Goal: Check status: Check status

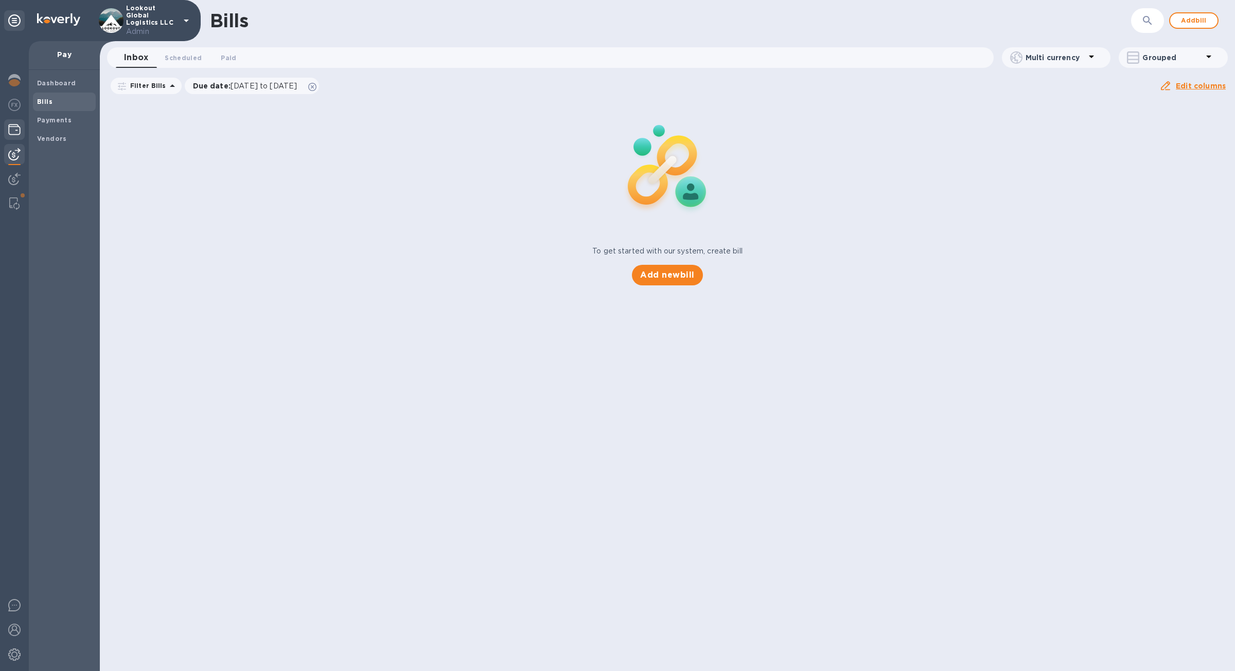
click at [19, 125] on img at bounding box center [14, 129] width 12 height 12
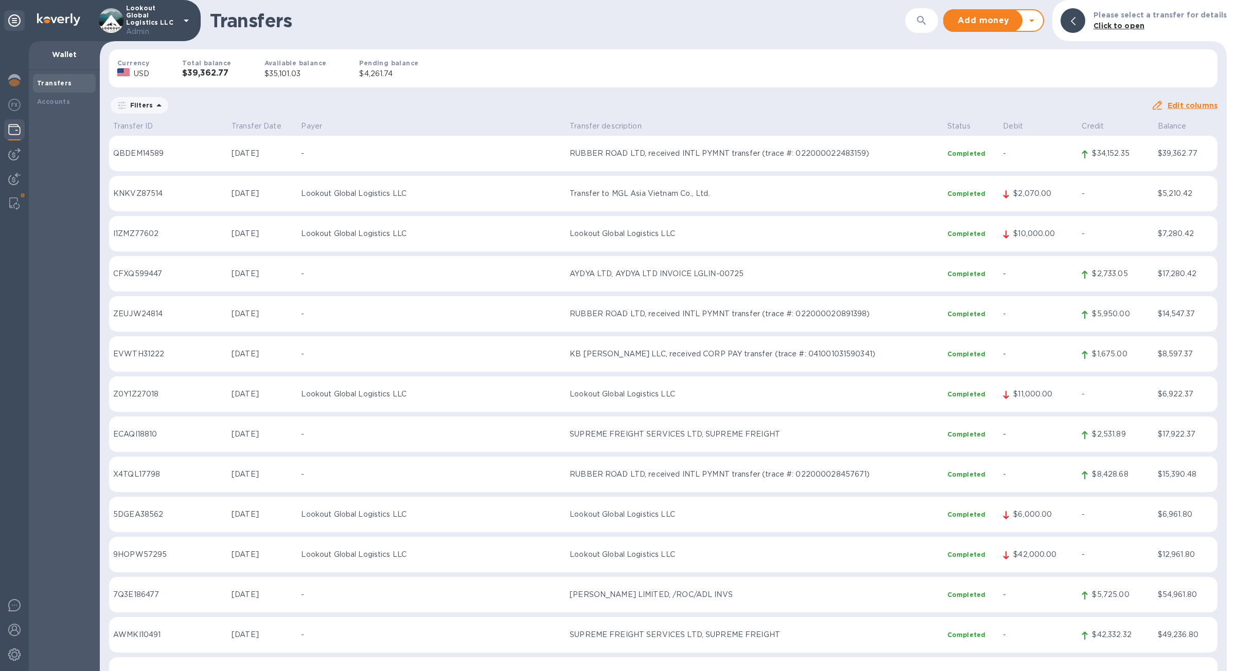
click at [179, 18] on div "Lookout Global Logistics LLC Admin" at bounding box center [146, 21] width 94 height 32
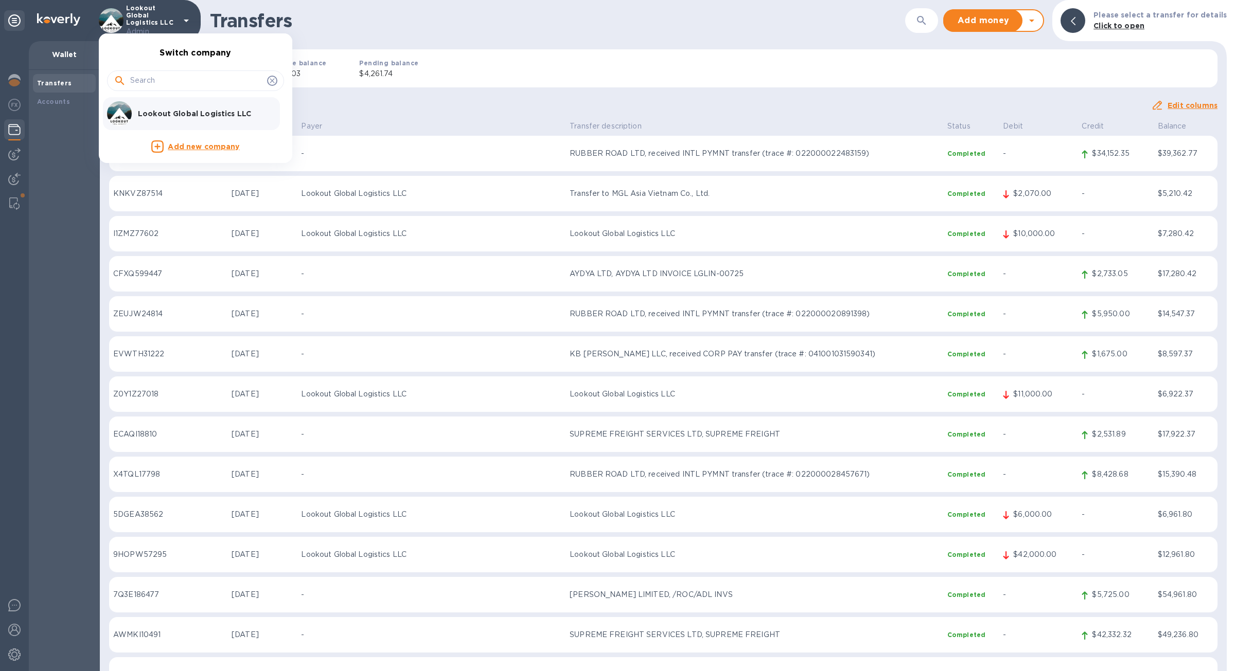
click at [408, 117] on div at bounding box center [617, 335] width 1235 height 671
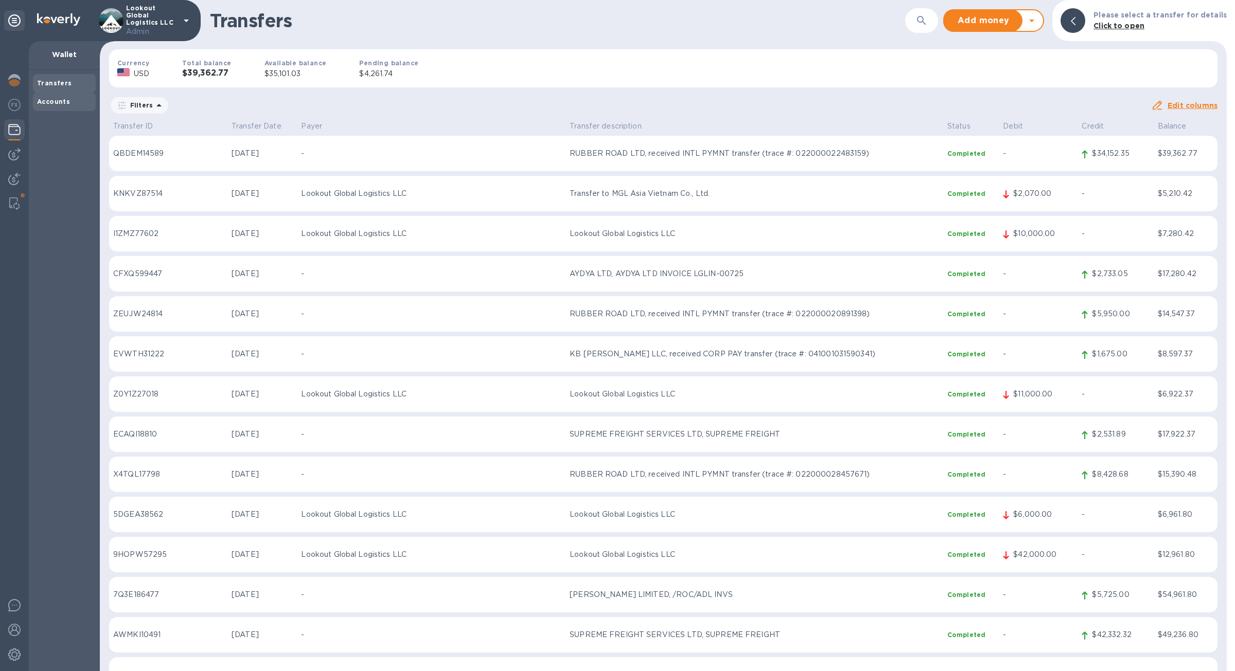
click at [71, 102] on div "Accounts" at bounding box center [64, 102] width 55 height 10
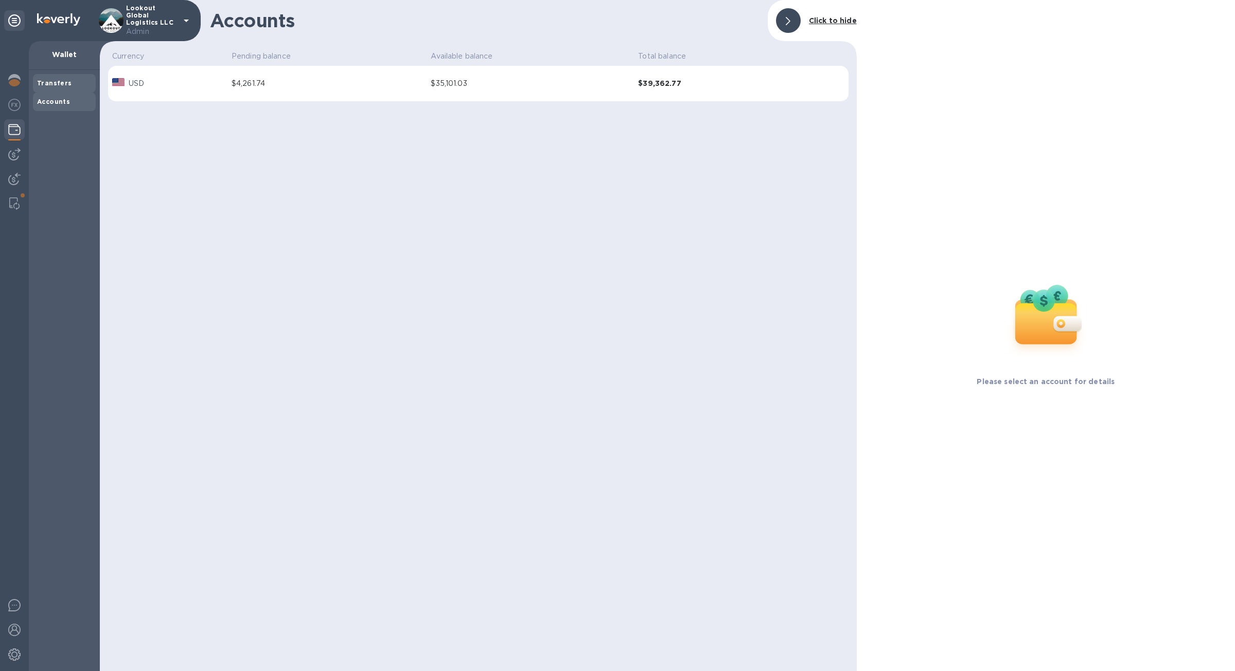
click at [67, 89] on div "Transfers" at bounding box center [64, 83] width 63 height 19
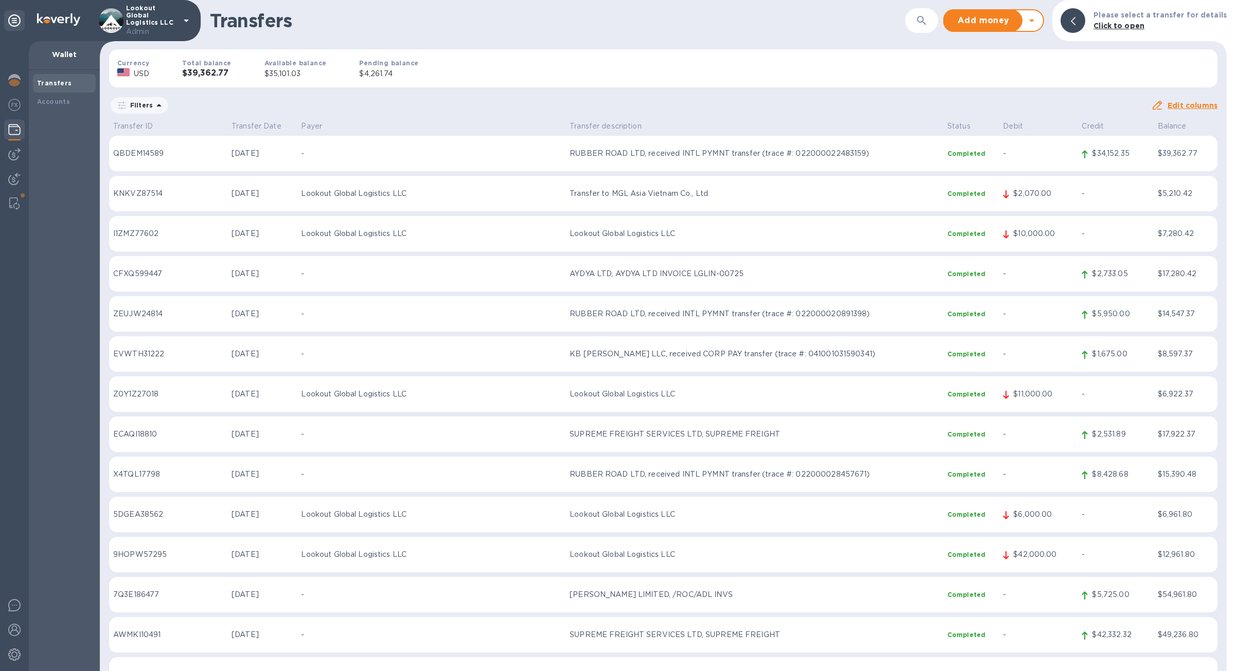
click at [362, 76] on p "$4,261.74" at bounding box center [388, 73] width 59 height 11
click at [359, 76] on p "$4,261.74" at bounding box center [388, 73] width 59 height 11
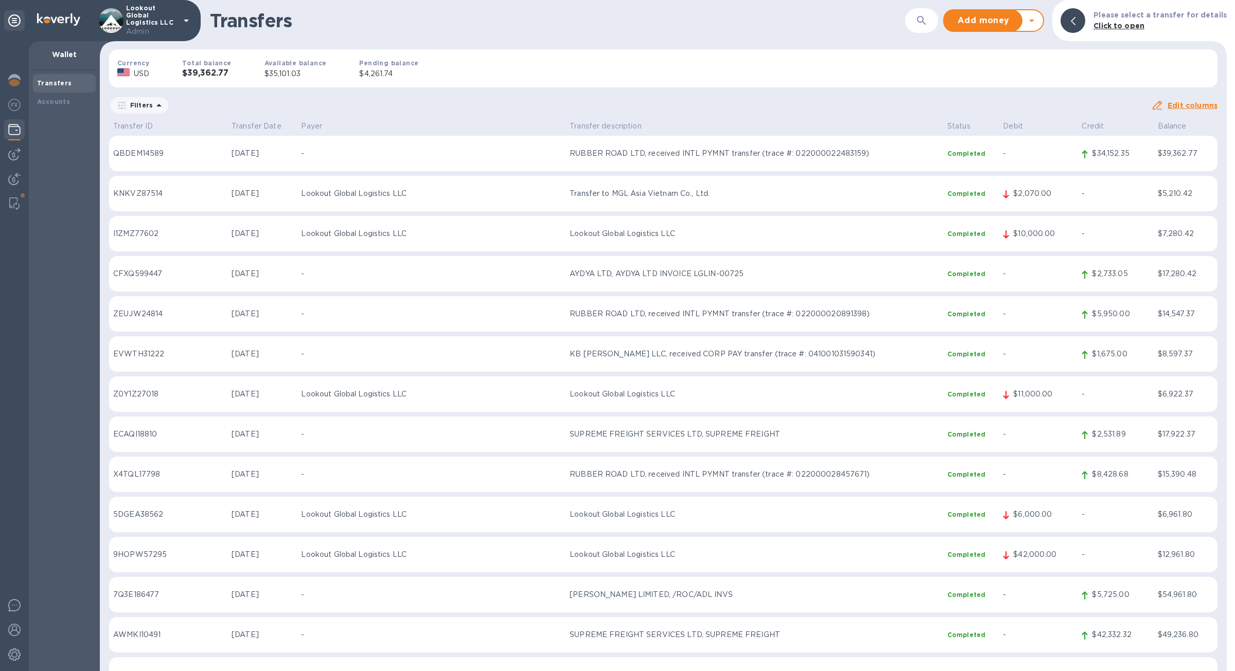
click at [270, 74] on p "$35,101.03" at bounding box center [295, 73] width 62 height 11
click at [286, 87] on div "Available balance $35,101.03" at bounding box center [295, 68] width 95 height 55
drag, startPoint x: 407, startPoint y: 78, endPoint x: 359, endPoint y: 77, distance: 48.9
click at [359, 77] on p "$4,261.74" at bounding box center [388, 73] width 59 height 11
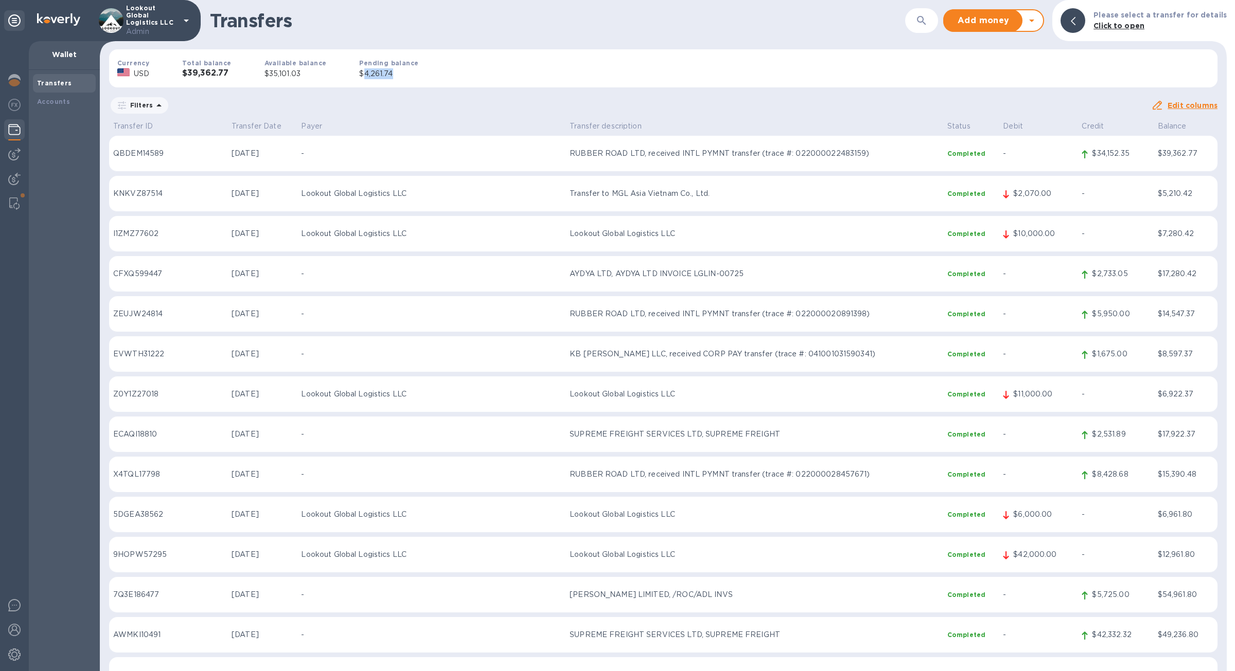
copy p "4,261.74"
click at [15, 154] on img at bounding box center [14, 154] width 12 height 12
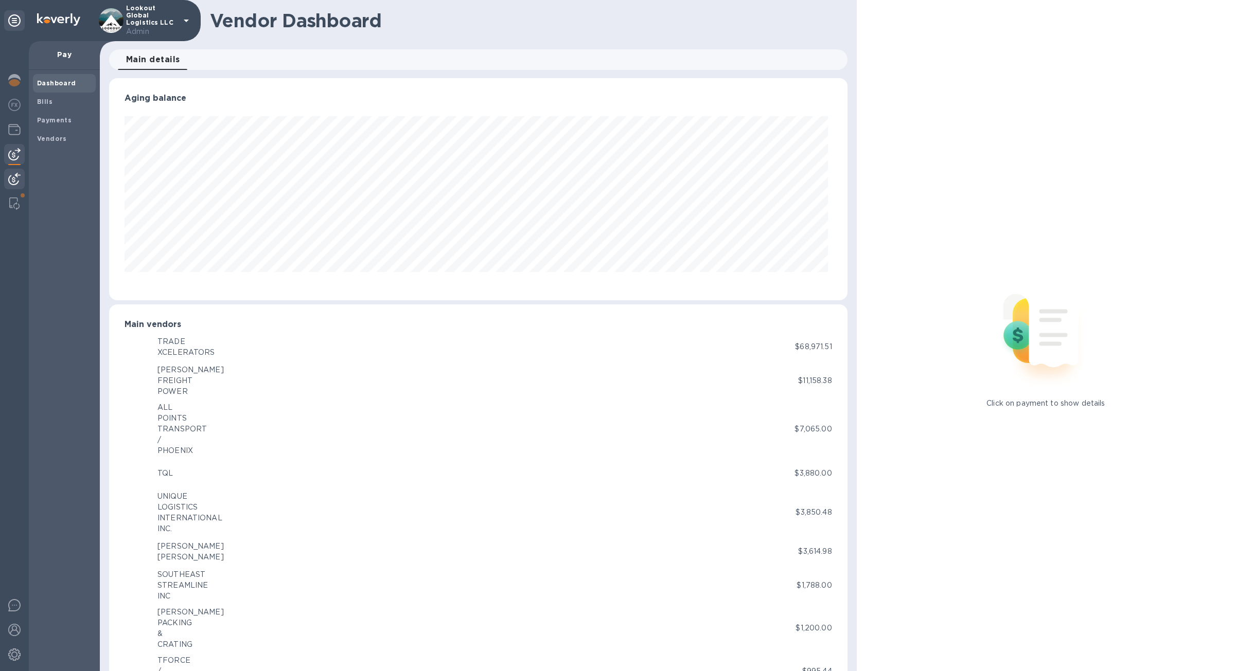
scroll to position [222, 734]
click at [55, 126] on div "Payments" at bounding box center [64, 120] width 63 height 19
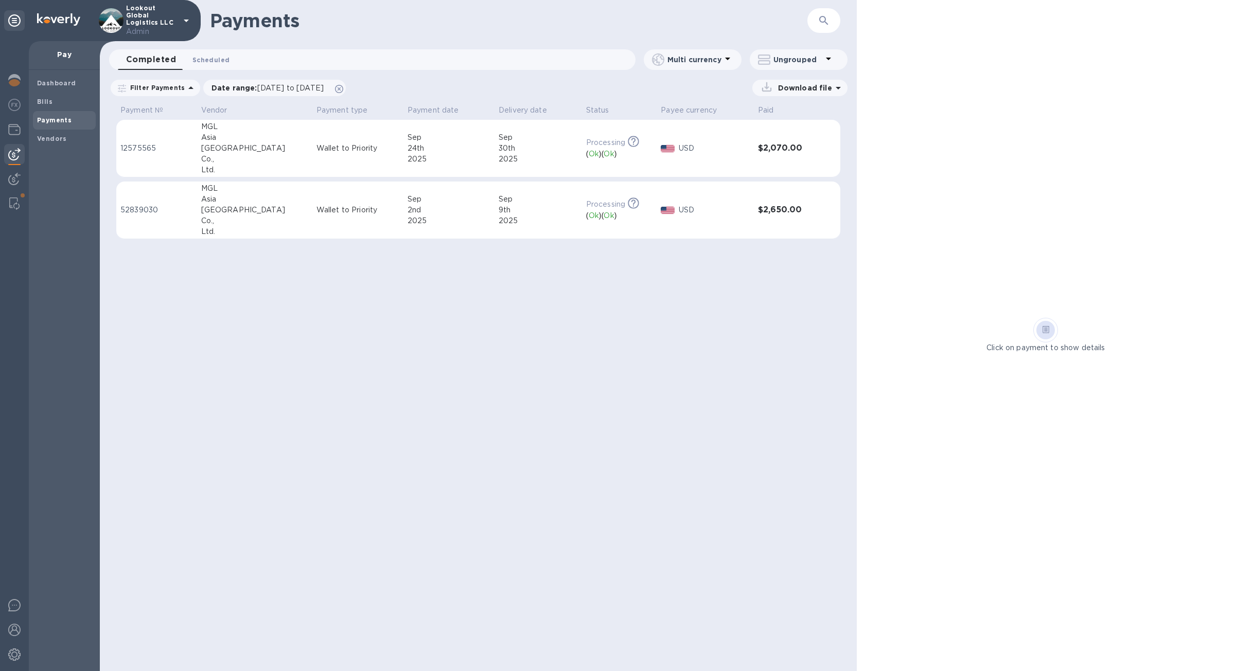
click at [202, 59] on span "Scheduled 0" at bounding box center [210, 60] width 37 height 11
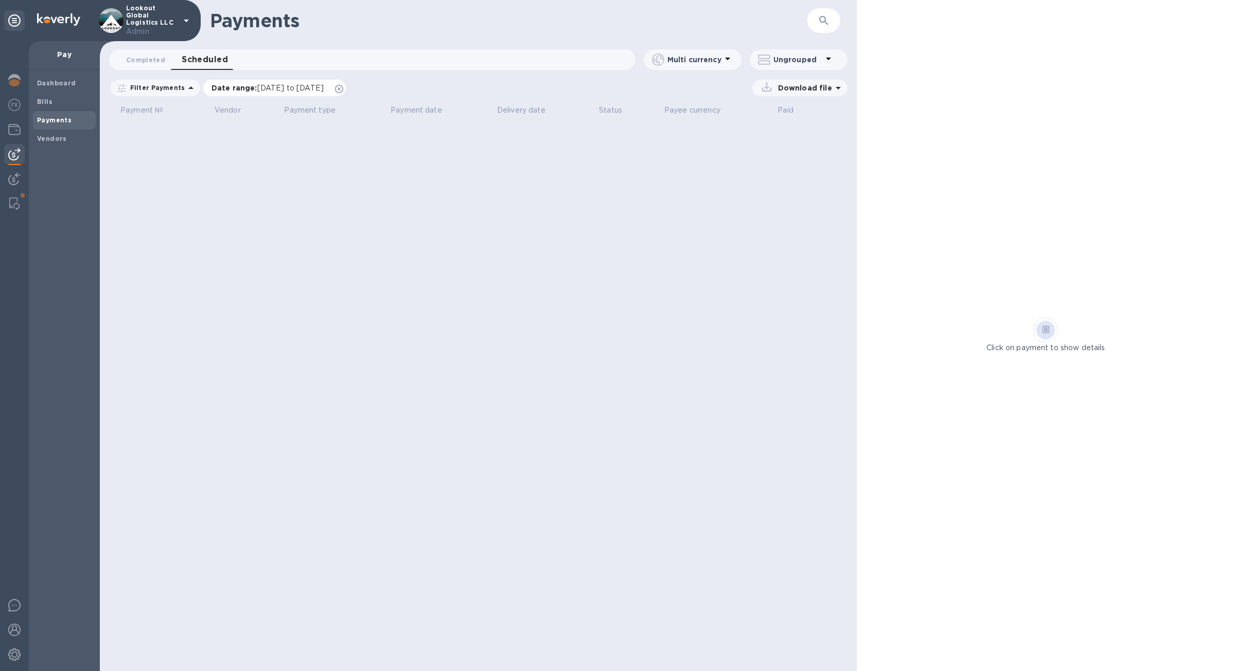
click at [334, 87] on span "Date range : [DATE] to [DATE]" at bounding box center [272, 88] width 122 height 10
click at [343, 88] on icon at bounding box center [339, 89] width 8 height 8
click at [73, 121] on span "Payments" at bounding box center [64, 120] width 55 height 10
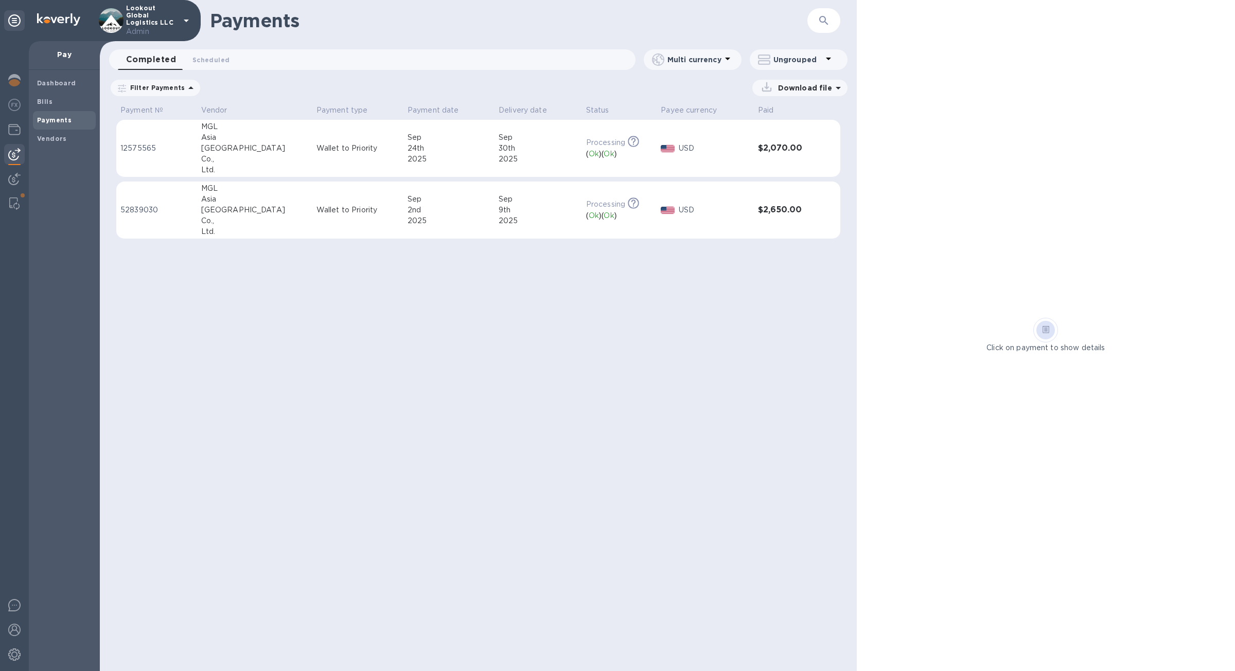
click at [0, 0] on icon at bounding box center [0, 0] width 0 height 0
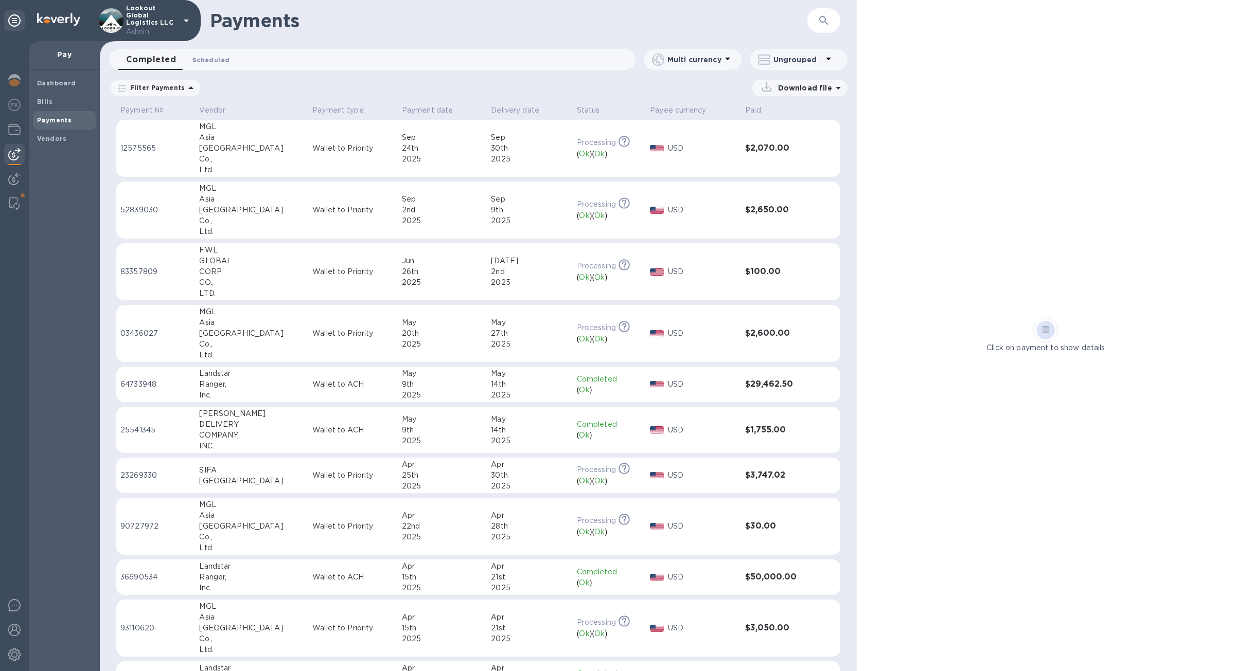
click at [201, 63] on span "Scheduled 0" at bounding box center [210, 60] width 37 height 11
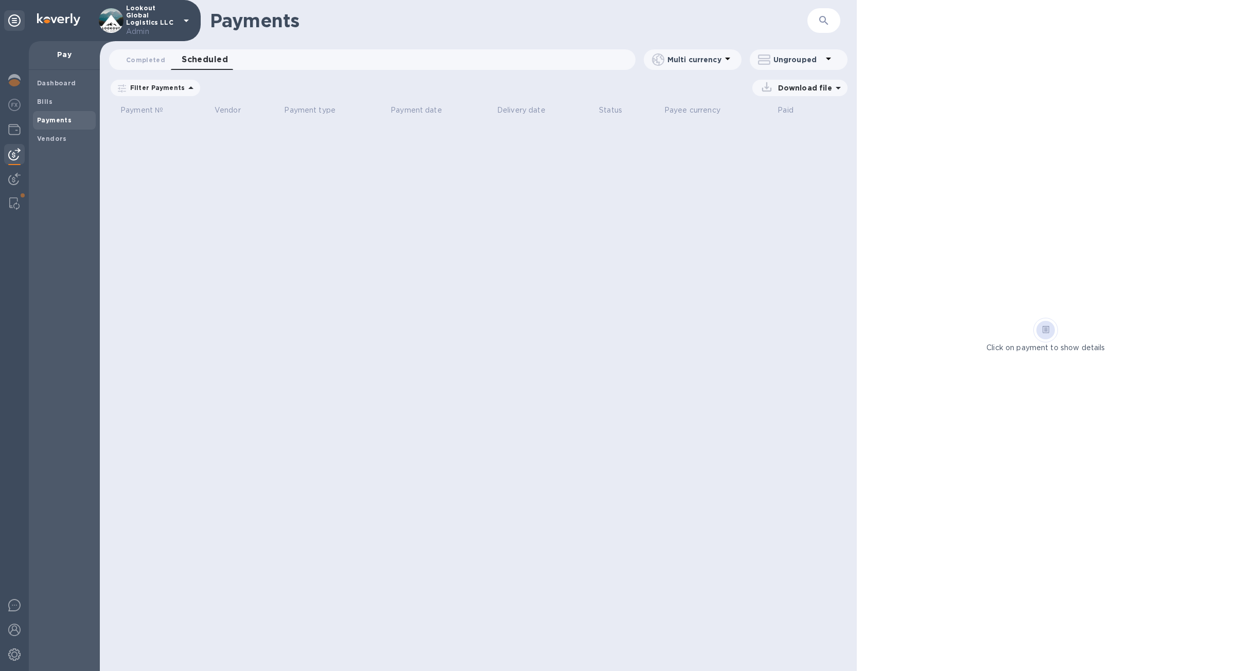
click at [0, 0] on icon at bounding box center [0, 0] width 0 height 0
click at [11, 133] on img at bounding box center [14, 129] width 12 height 12
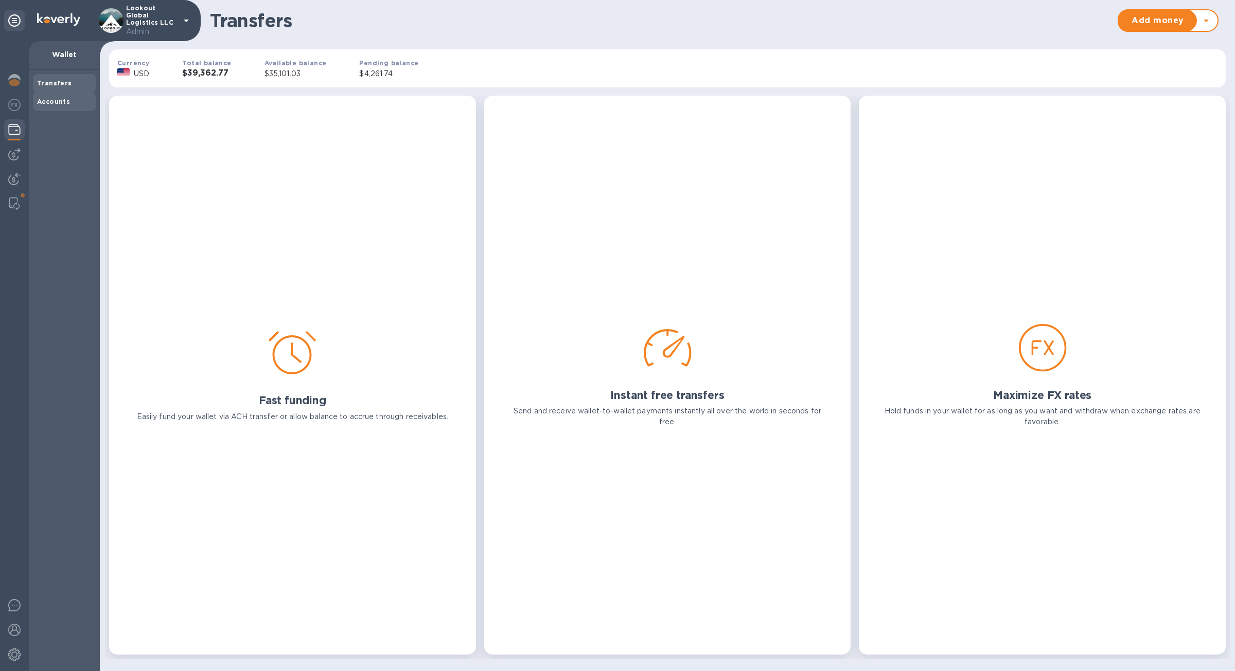
click at [49, 108] on div "Accounts" at bounding box center [64, 102] width 63 height 19
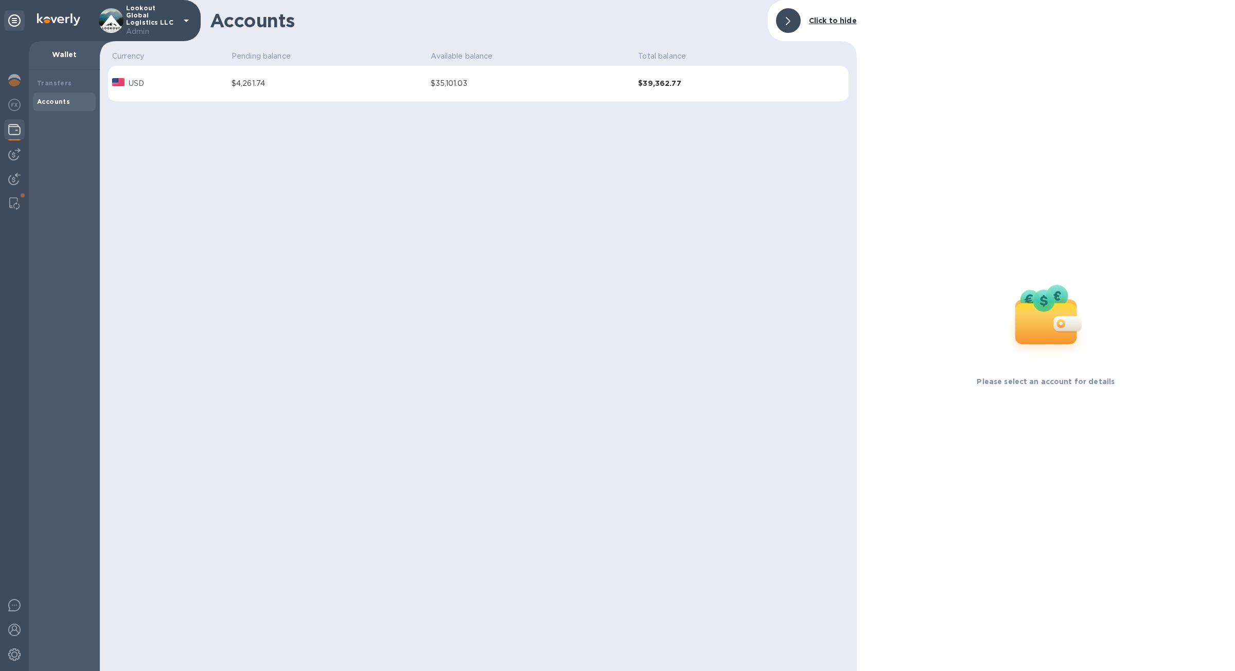
click at [164, 90] on div "USD" at bounding box center [167, 83] width 115 height 15
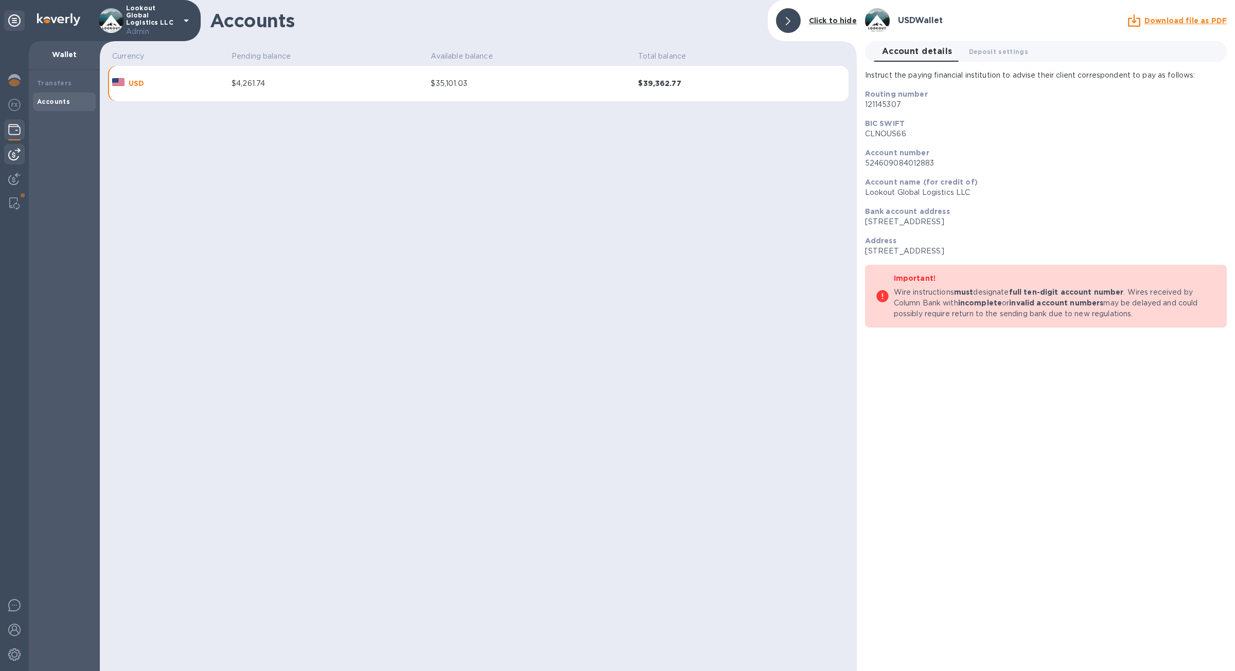
click at [13, 153] on img at bounding box center [14, 154] width 12 height 12
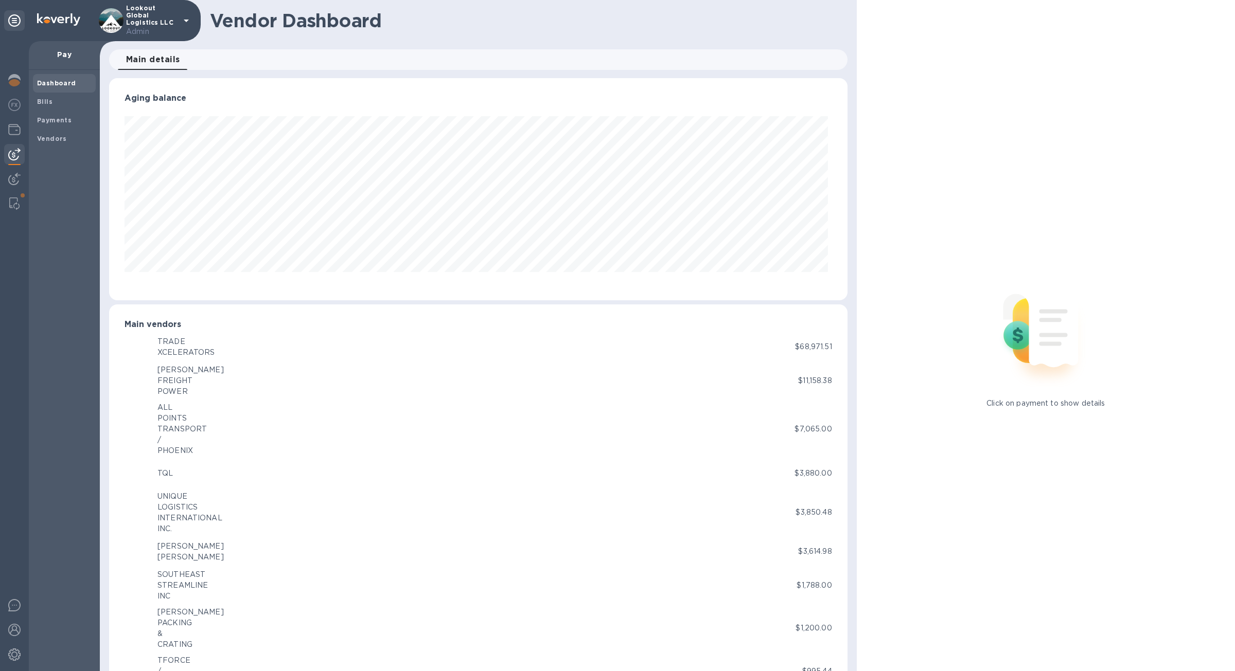
scroll to position [222, 734]
click at [43, 141] on b "Vendors" at bounding box center [52, 139] width 30 height 8
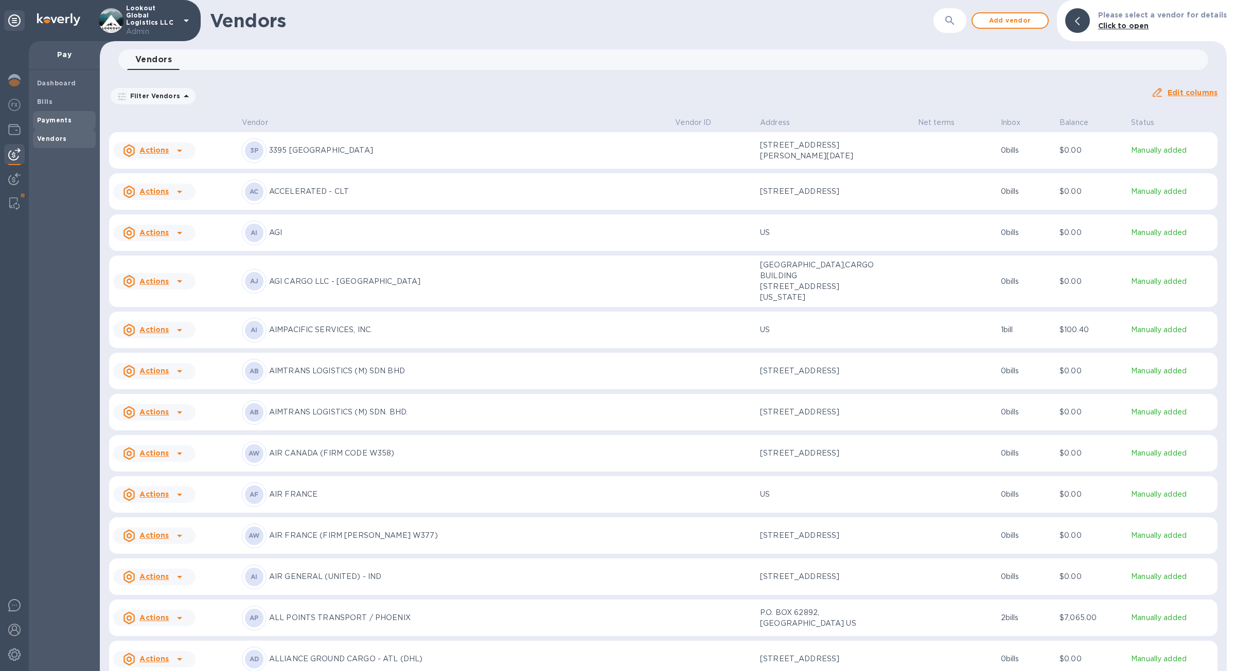
click at [48, 126] on div "Payments" at bounding box center [64, 120] width 63 height 19
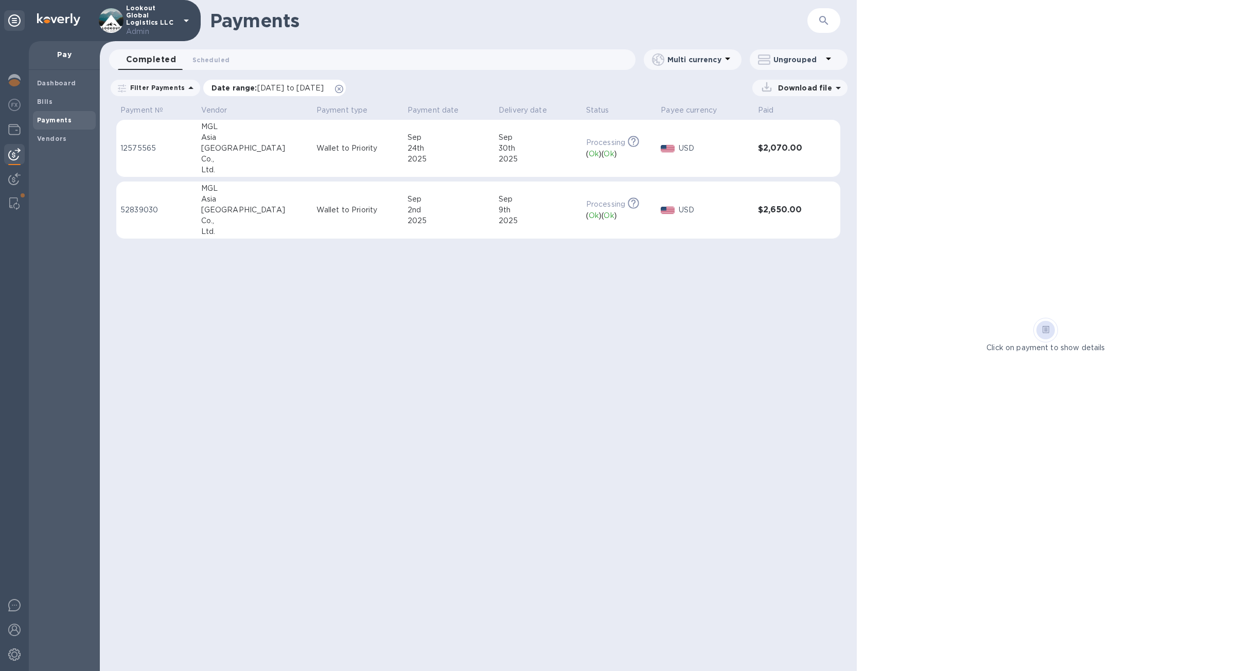
click at [343, 86] on icon at bounding box center [339, 89] width 8 height 8
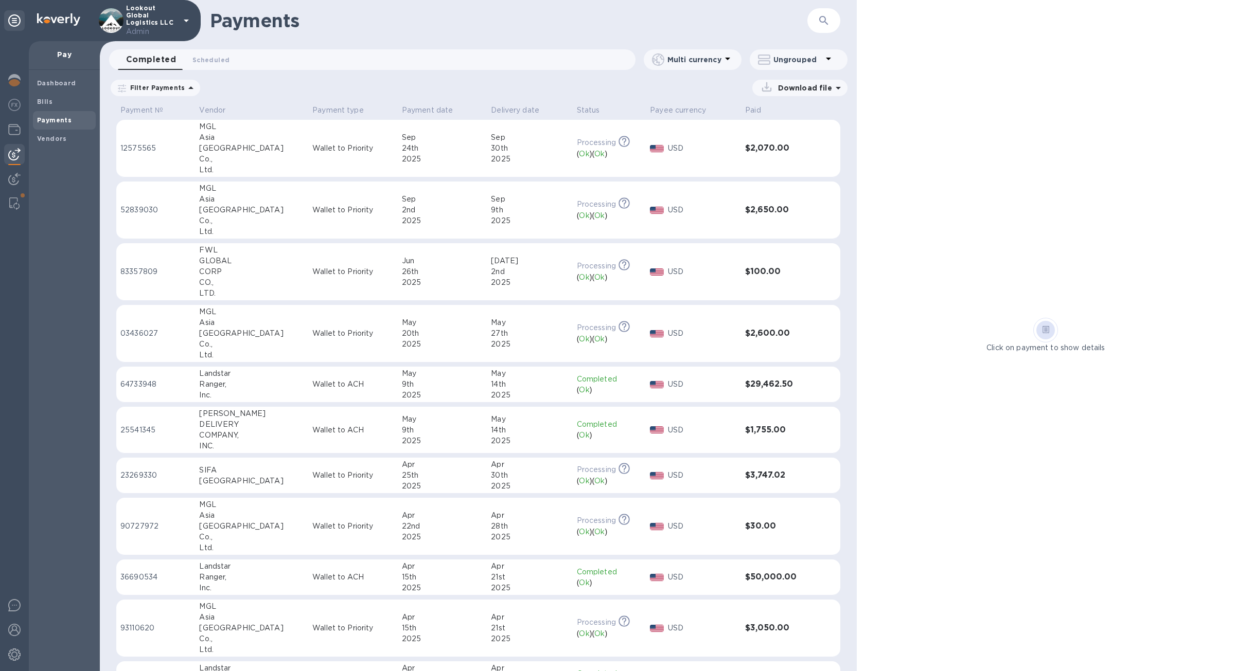
click at [822, 29] on button "button" at bounding box center [823, 20] width 25 height 25
paste input "cad1354d-03f9-471c-939f-152db9b40eae"
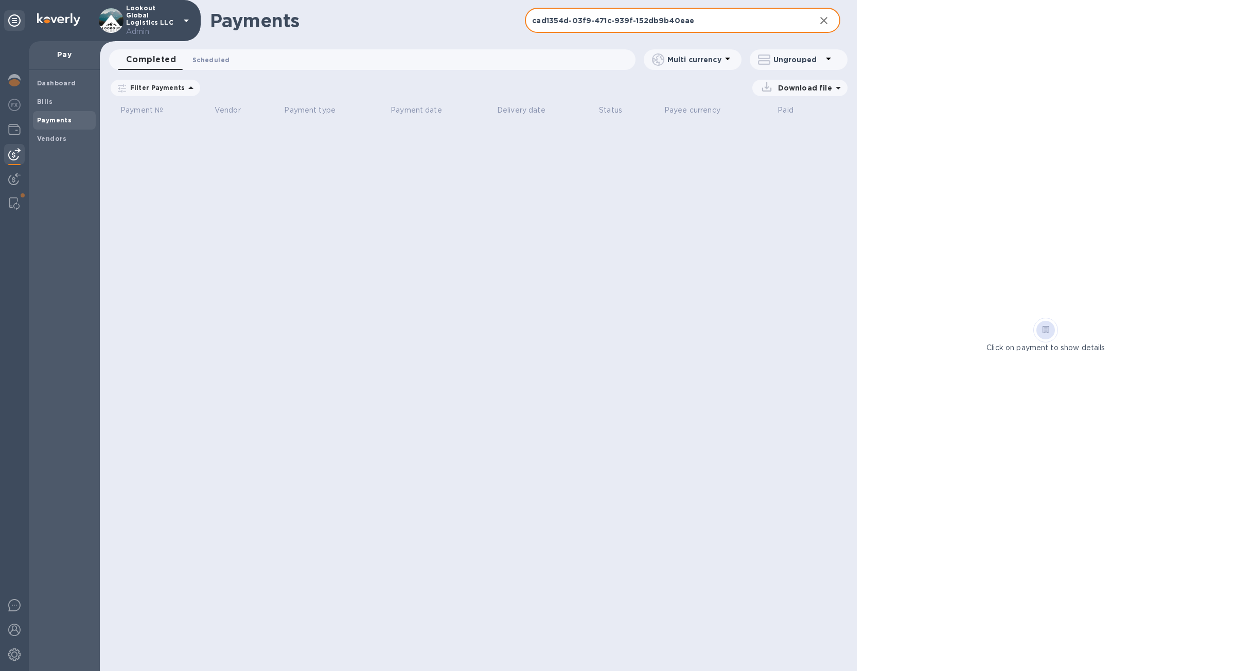
type input "cad1354d-03f9-471c-939f-152db9b40eae"
click at [215, 63] on span "Scheduled 0" at bounding box center [210, 60] width 37 height 11
click at [0, 0] on icon at bounding box center [0, 0] width 0 height 0
click at [149, 65] on button "Completed 0" at bounding box center [146, 59] width 56 height 21
click at [10, 132] on img at bounding box center [14, 129] width 12 height 12
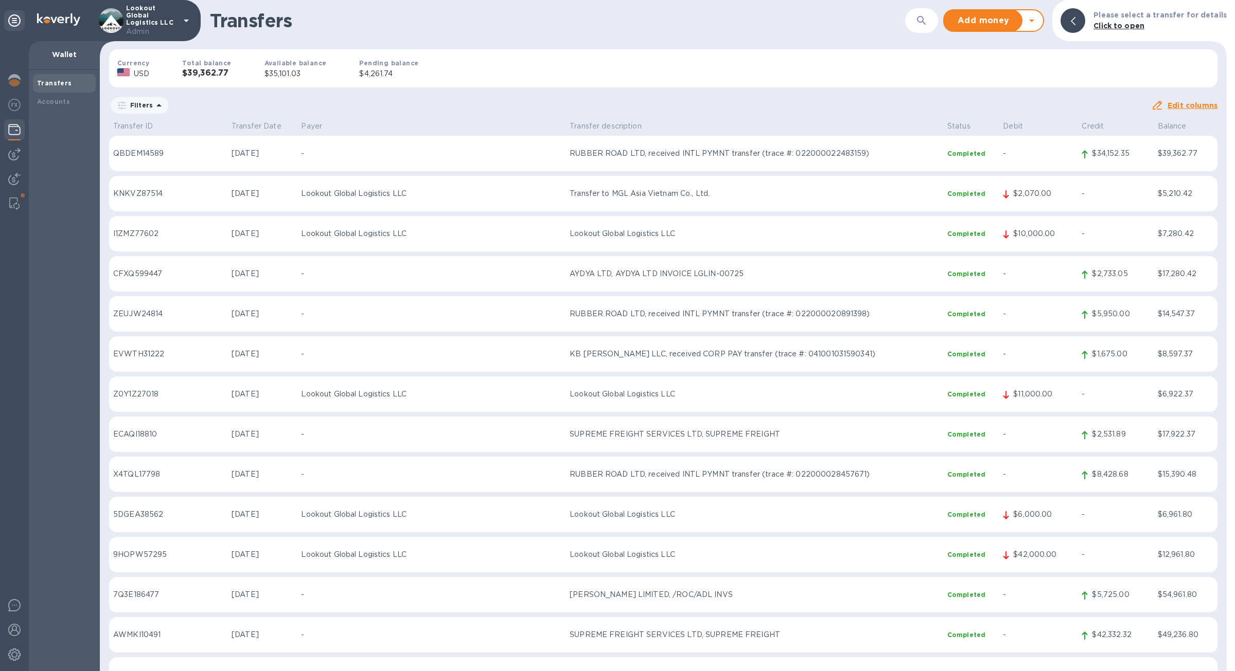
click at [65, 86] on b "Transfers" at bounding box center [54, 83] width 35 height 8
click at [928, 25] on icon "button" at bounding box center [921, 20] width 12 height 12
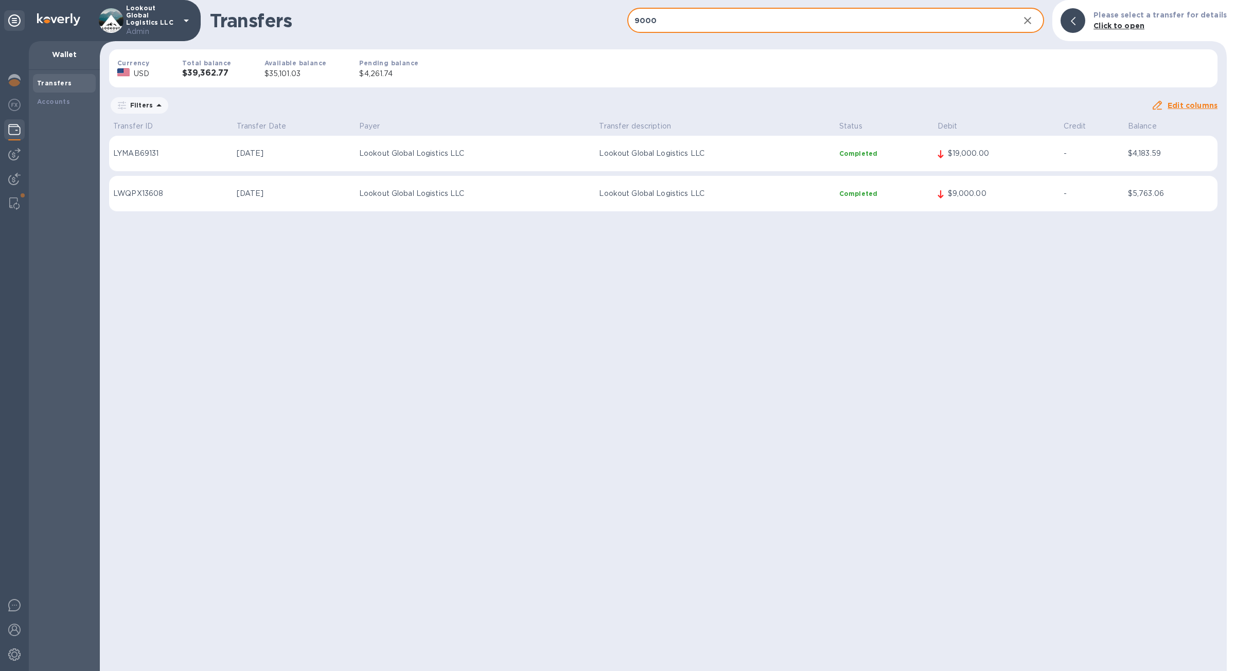
type input "9000"
click at [1008, 144] on td "$19,000.00" at bounding box center [996, 154] width 127 height 36
